Goal: Information Seeking & Learning: Check status

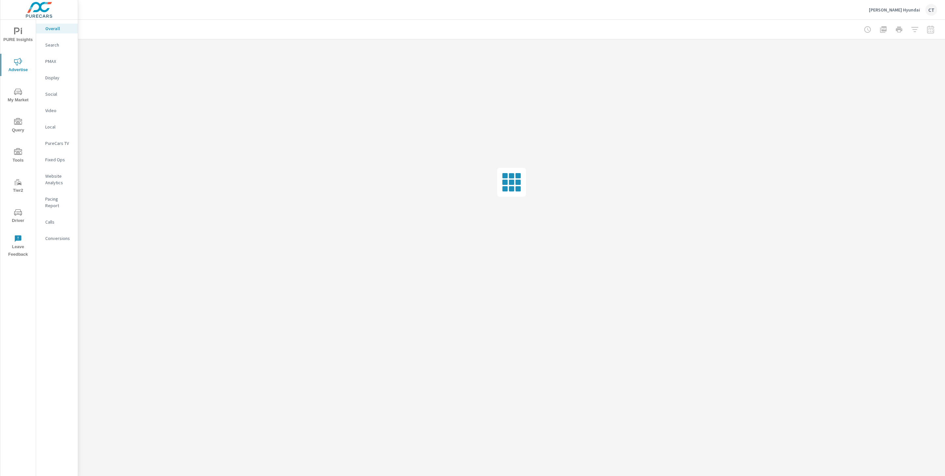
click at [57, 94] on p "Social" at bounding box center [58, 94] width 27 height 7
click at [502, 459] on span "Skip" at bounding box center [504, 461] width 16 height 6
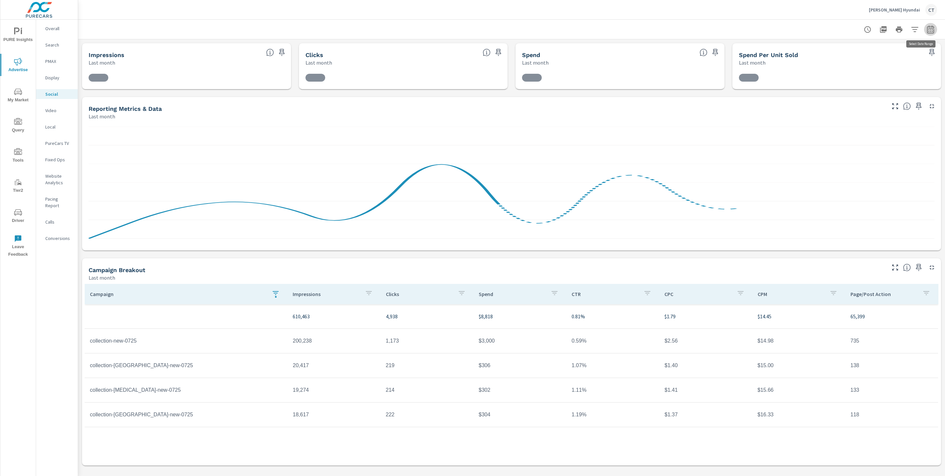
click at [932, 32] on icon "button" at bounding box center [931, 30] width 8 height 8
drag, startPoint x: 881, startPoint y: 66, endPoint x: 883, endPoint y: 62, distance: 4.6
click at [882, 65] on div "Date Range Custom [DATE] Last week Last 7 days Last 14 days Last 30 days Last 4…" at bounding box center [885, 56] width 84 height 22
click at [883, 62] on select "Custom [DATE] Last week Last 7 days Last 14 days Last 30 days Last 45 days Last…" at bounding box center [878, 56] width 66 height 13
select select "Month to date"
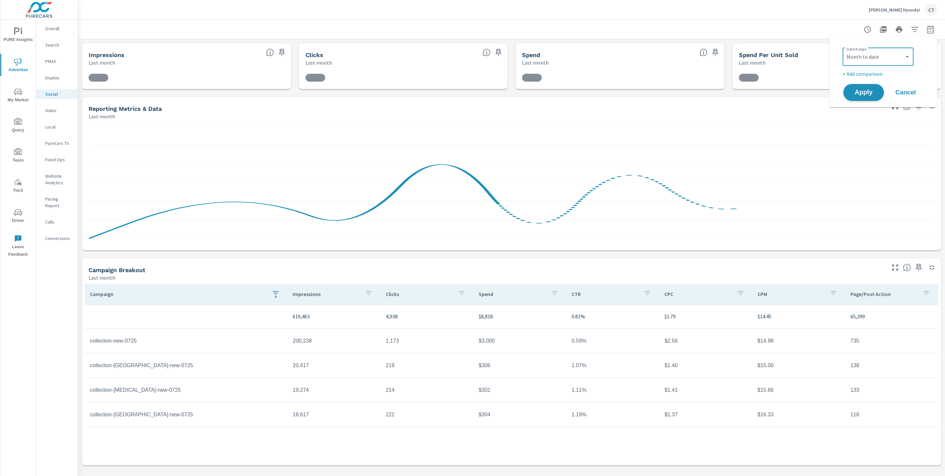
click at [867, 93] on span "Apply" at bounding box center [863, 93] width 27 height 6
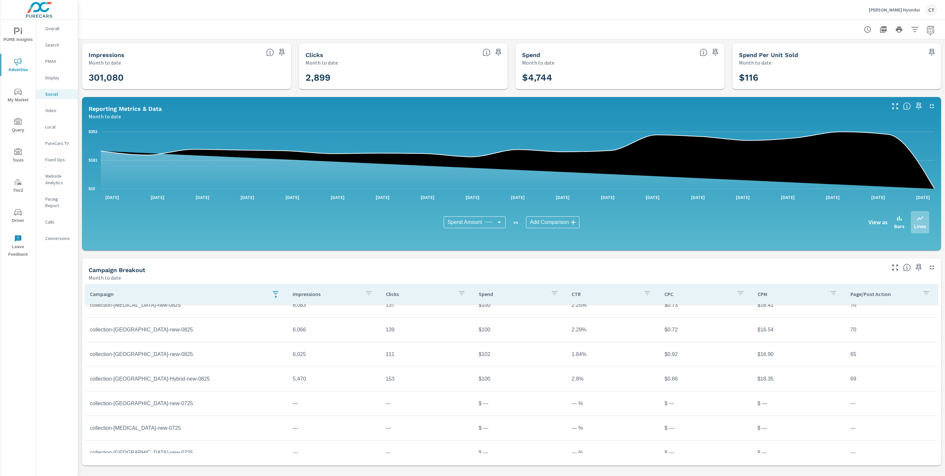
scroll to position [57, 0]
